Goal: Task Accomplishment & Management: Use online tool/utility

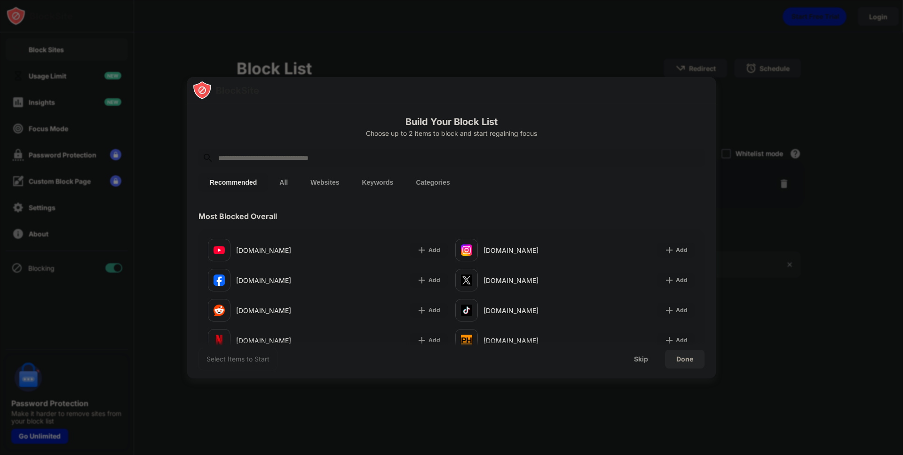
click at [301, 163] on input "text" at bounding box center [458, 157] width 483 height 11
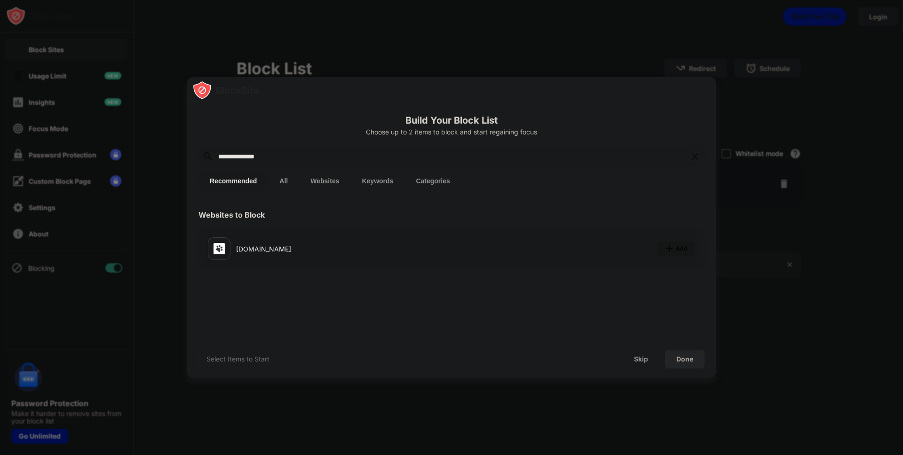
type input "**********"
click at [680, 241] on div "Add" at bounding box center [676, 248] width 38 height 15
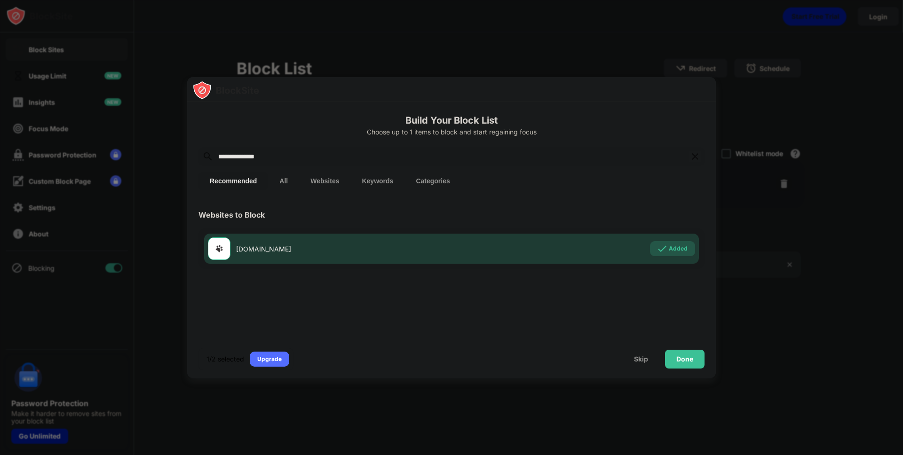
click at [423, 158] on input "**********" at bounding box center [451, 156] width 468 height 11
click at [683, 363] on div "Done" at bounding box center [684, 360] width 17 height 8
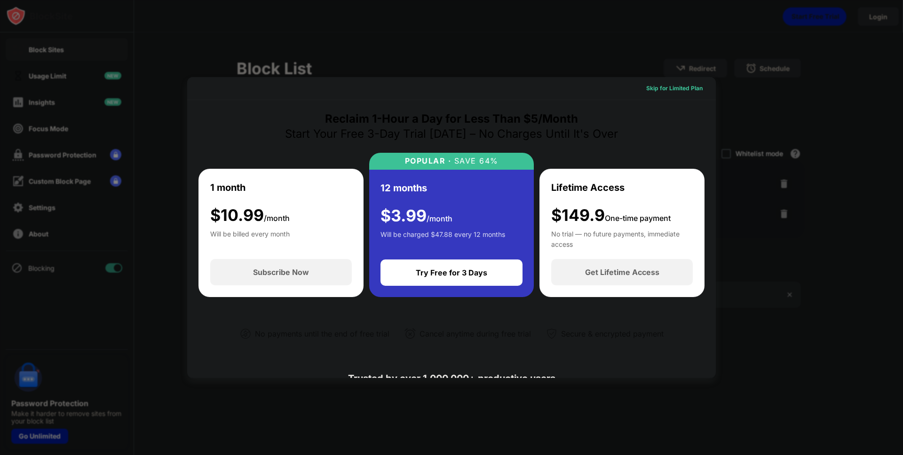
click at [658, 91] on div "Skip for Limited Plan" at bounding box center [674, 88] width 56 height 9
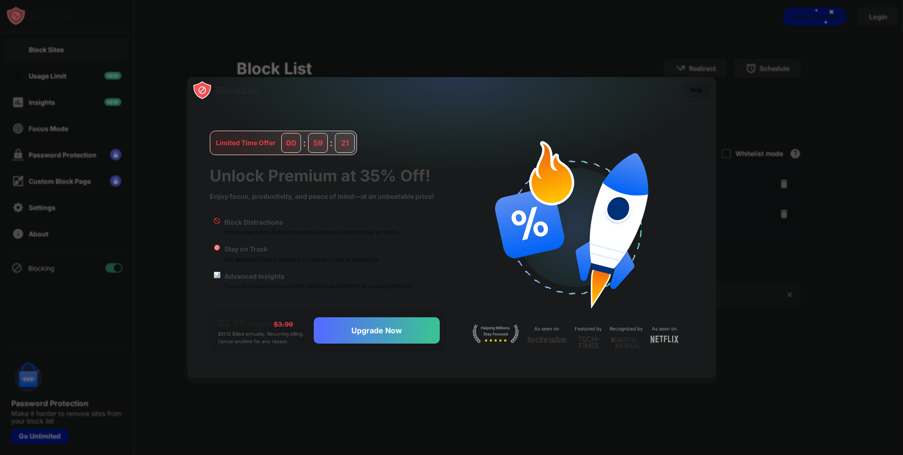
click at [696, 92] on div "Skip" at bounding box center [696, 90] width 12 height 9
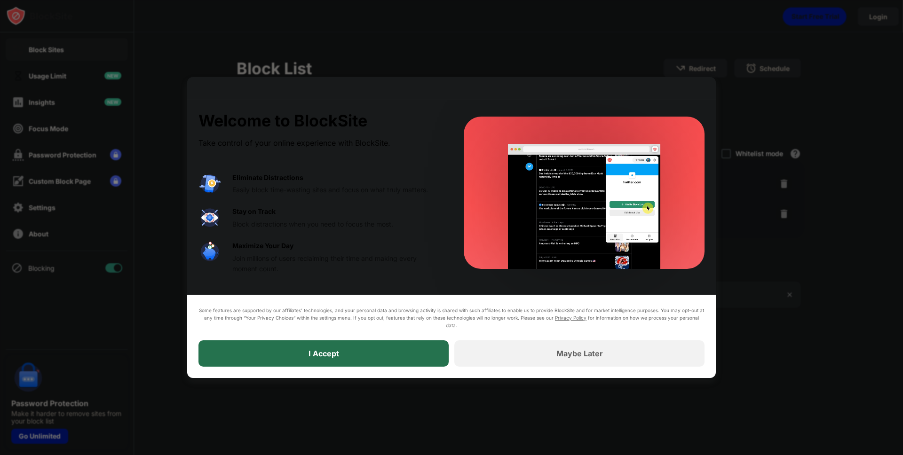
click at [386, 357] on div "I Accept" at bounding box center [323, 353] width 250 height 26
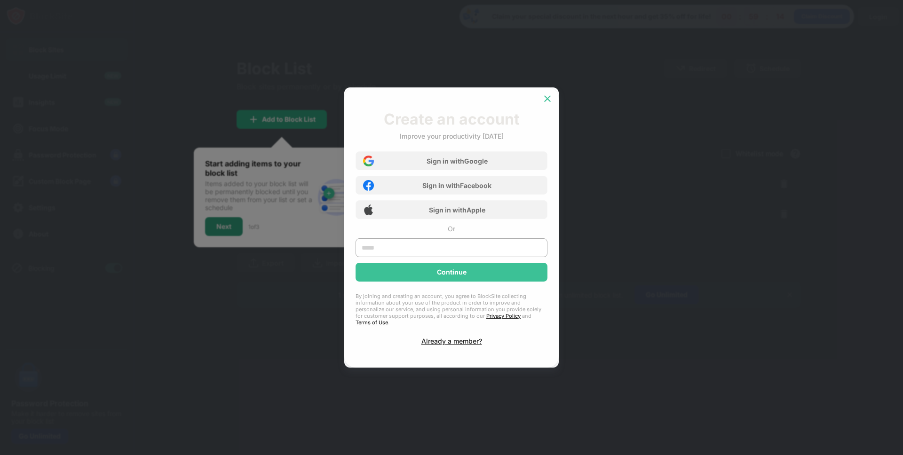
click at [547, 99] on img at bounding box center [547, 98] width 9 height 9
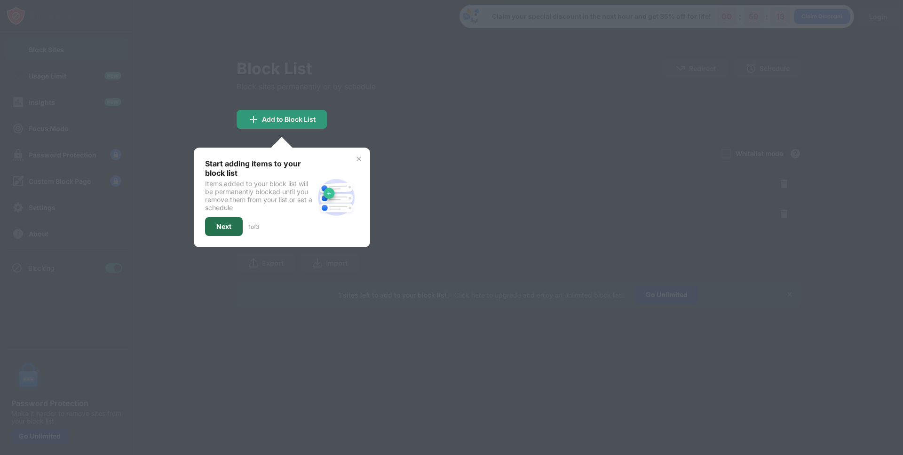
click at [226, 229] on div "Next" at bounding box center [223, 227] width 15 height 8
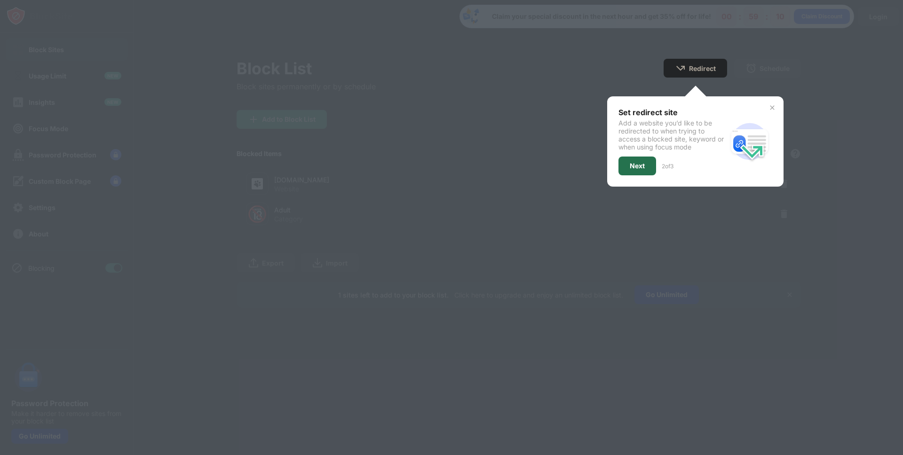
click at [634, 164] on div "Next" at bounding box center [637, 166] width 15 height 8
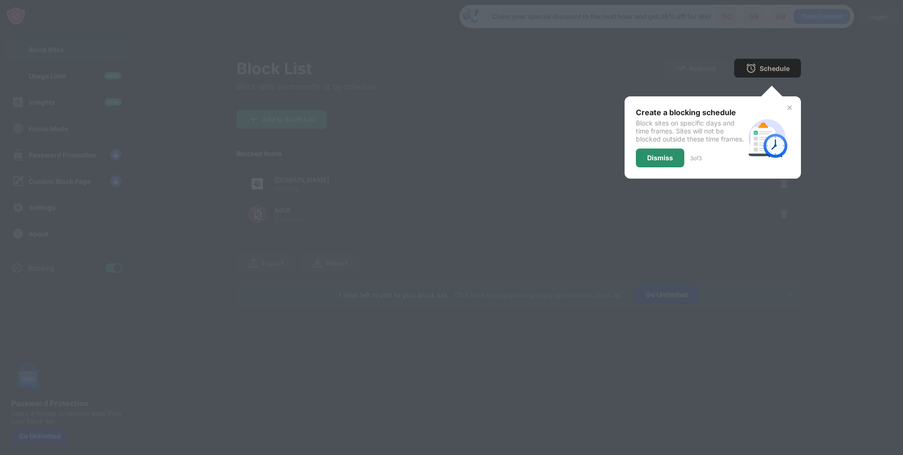
click at [647, 162] on div "Dismiss" at bounding box center [660, 158] width 26 height 8
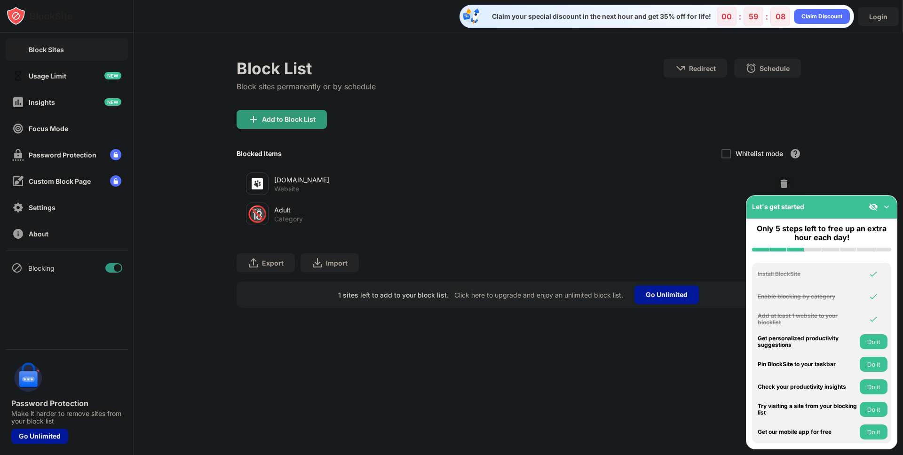
click at [412, 248] on div "Export Export Files (for websites items only) Import Import Files (for websites…" at bounding box center [519, 258] width 564 height 47
click at [873, 142] on div "Block List Block sites permanently or by schedule Redirect Choose a site to be …" at bounding box center [518, 183] width 769 height 302
click at [886, 208] on img at bounding box center [886, 206] width 9 height 9
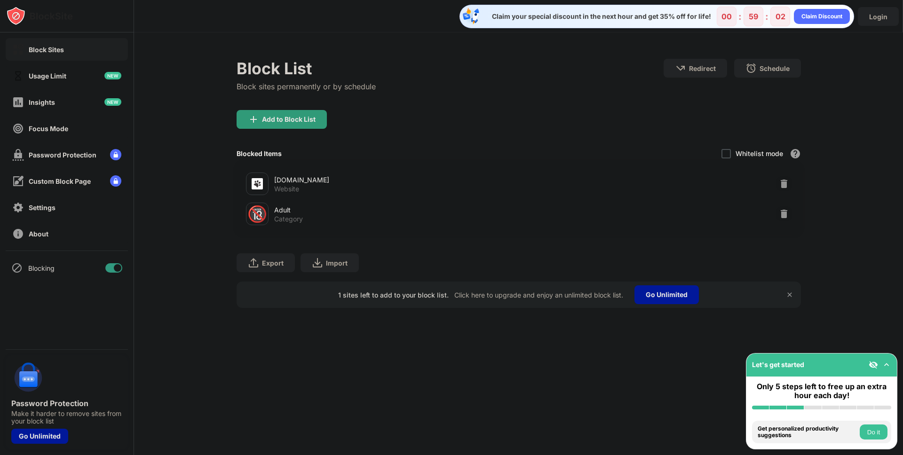
click at [280, 207] on div "Adult" at bounding box center [396, 210] width 245 height 10
click at [263, 215] on div "🔞" at bounding box center [257, 214] width 20 height 19
